Goal: Transaction & Acquisition: Purchase product/service

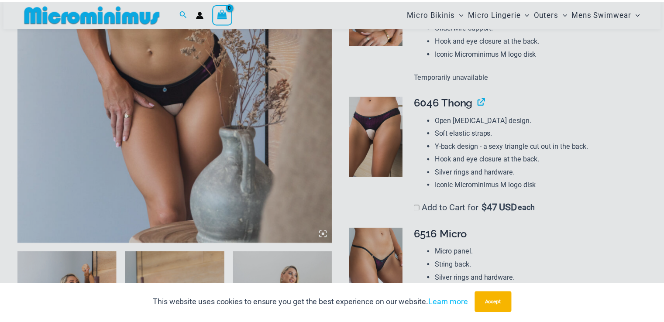
scroll to position [351, 0]
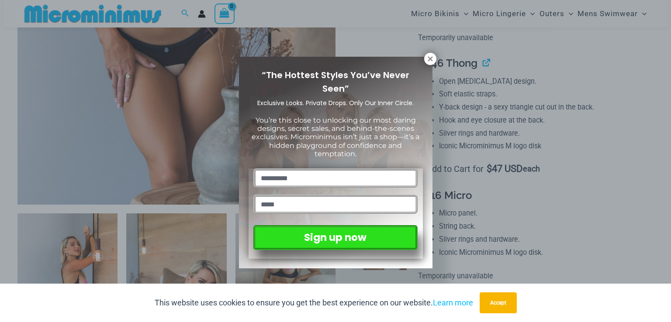
drag, startPoint x: 668, startPoint y: 25, endPoint x: 670, endPoint y: 68, distance: 42.9
click at [426, 59] on icon at bounding box center [430, 59] width 8 height 8
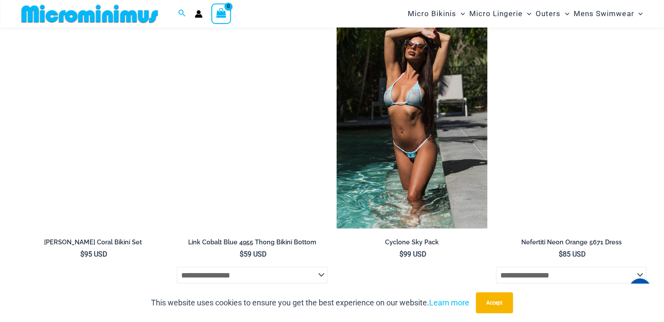
scroll to position [1732, 0]
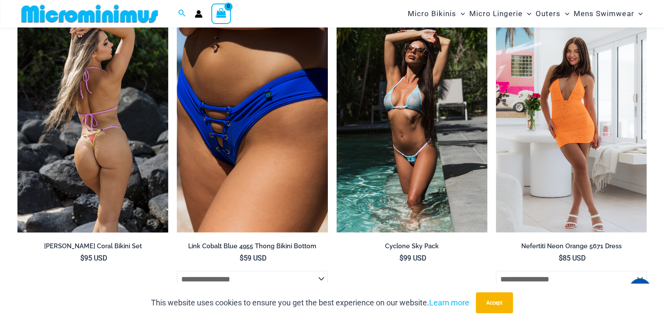
click at [113, 154] on img at bounding box center [92, 120] width 151 height 226
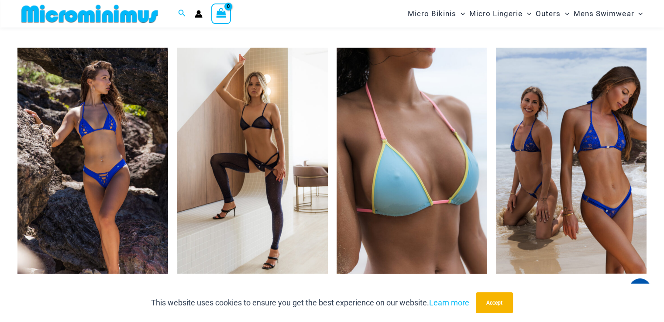
scroll to position [1702, 0]
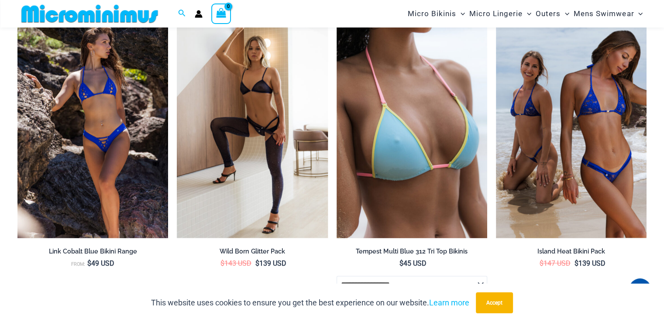
drag, startPoint x: 666, startPoint y: 35, endPoint x: 670, endPoint y: 217, distance: 182.1
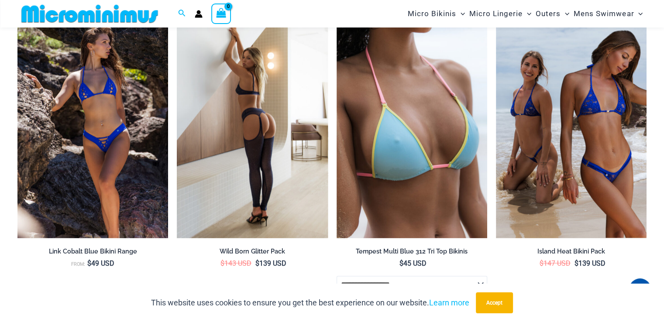
click at [215, 194] on img at bounding box center [252, 125] width 151 height 226
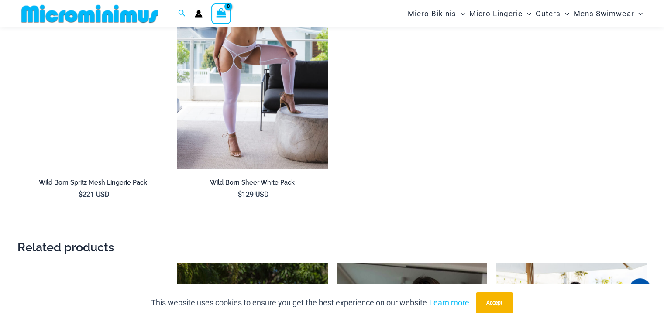
scroll to position [1139, 0]
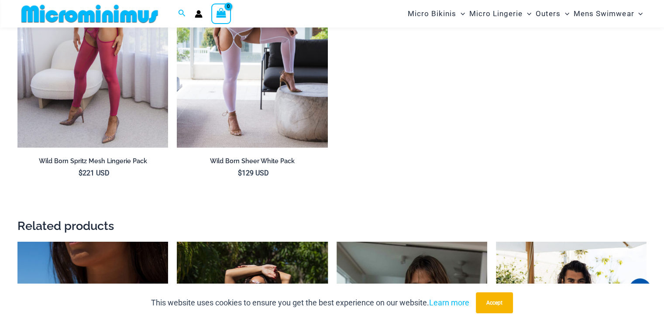
drag, startPoint x: 666, startPoint y: 12, endPoint x: 670, endPoint y: 124, distance: 111.9
